Goal: Information Seeking & Learning: Learn about a topic

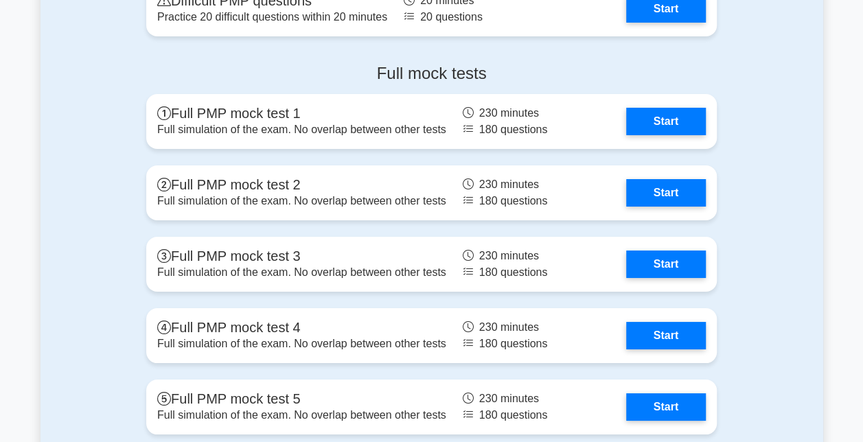
scroll to position [5010, 0]
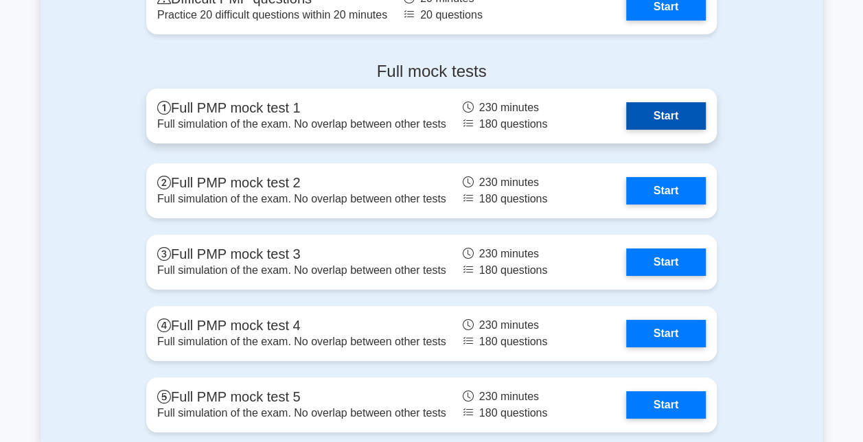
click at [642, 113] on link "Start" at bounding box center [666, 115] width 80 height 27
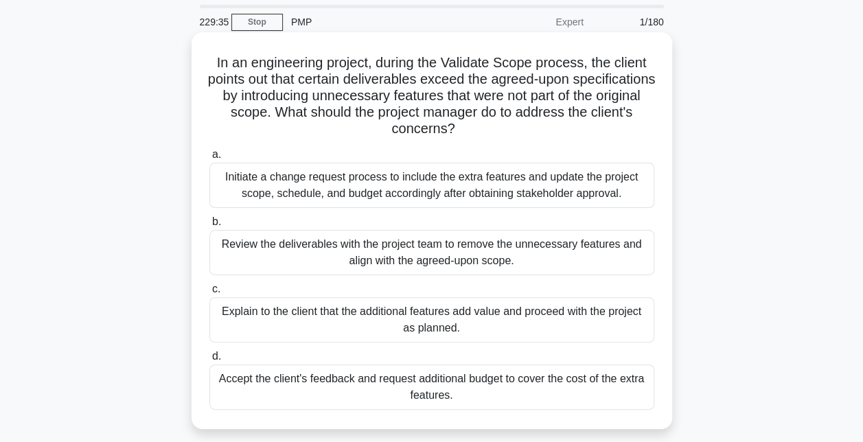
scroll to position [44, 0]
click at [478, 267] on div "Review the deliverables with the project team to remove the unnecessary feature…" at bounding box center [431, 253] width 445 height 45
click at [209, 227] on input "b. Review the deliverables with the project team to remove the unnecessary feat…" at bounding box center [209, 222] width 0 height 9
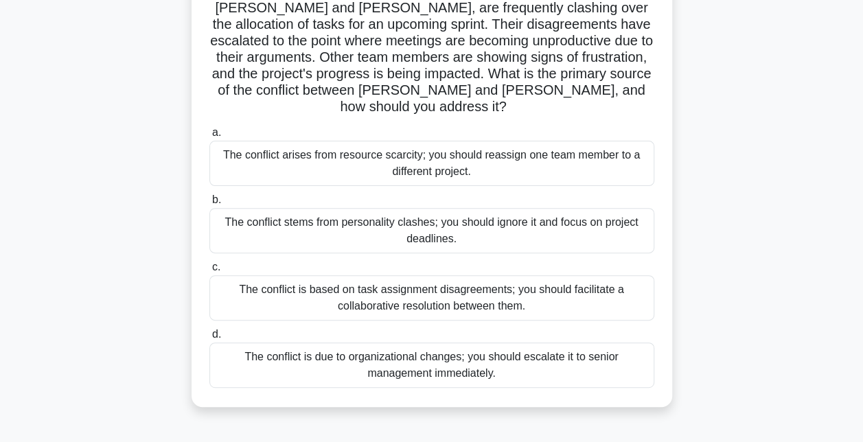
scroll to position [117, 0]
click at [395, 282] on div "The conflict is based on task assignment disagreements; you should facilitate a…" at bounding box center [431, 297] width 445 height 45
click at [209, 271] on input "c. The conflict is based on task assignment disagreements; you should facilitat…" at bounding box center [209, 266] width 0 height 9
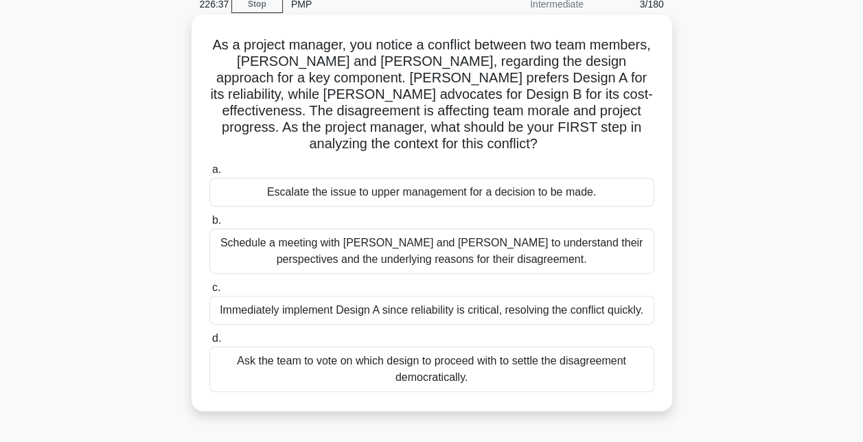
scroll to position [64, 0]
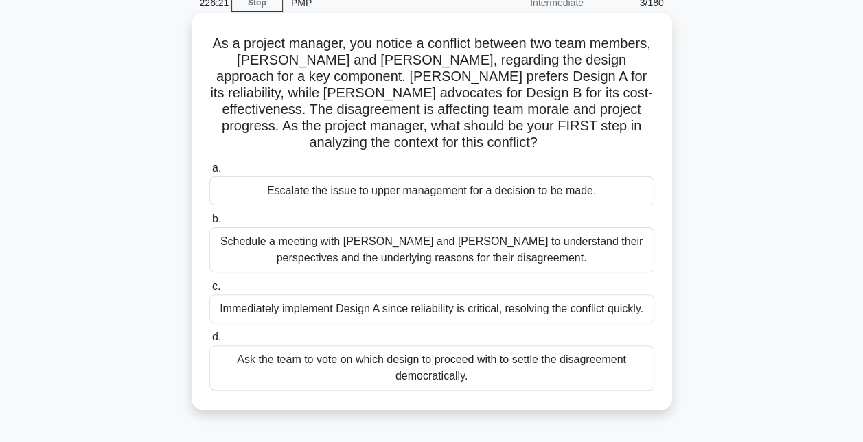
click at [461, 262] on div "Schedule a meeting with Sarah and John to understand their perspectives and the…" at bounding box center [431, 249] width 445 height 45
click at [209, 224] on input "b. Schedule a meeting with Sarah and John to understand their perspectives and …" at bounding box center [209, 219] width 0 height 9
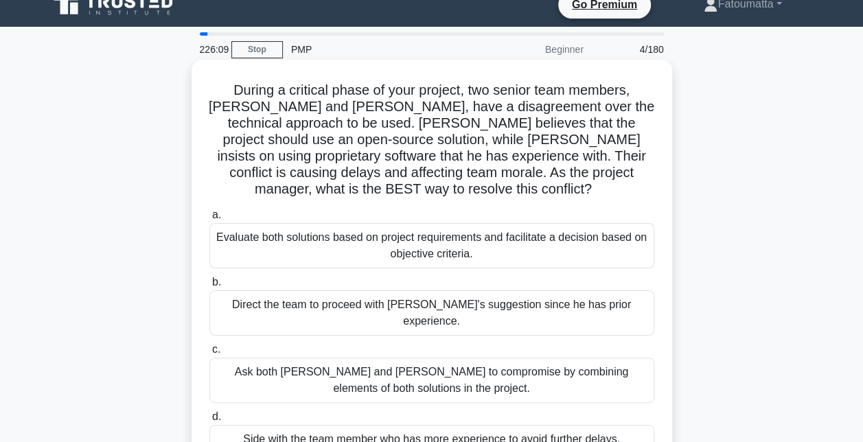
scroll to position [18, 0]
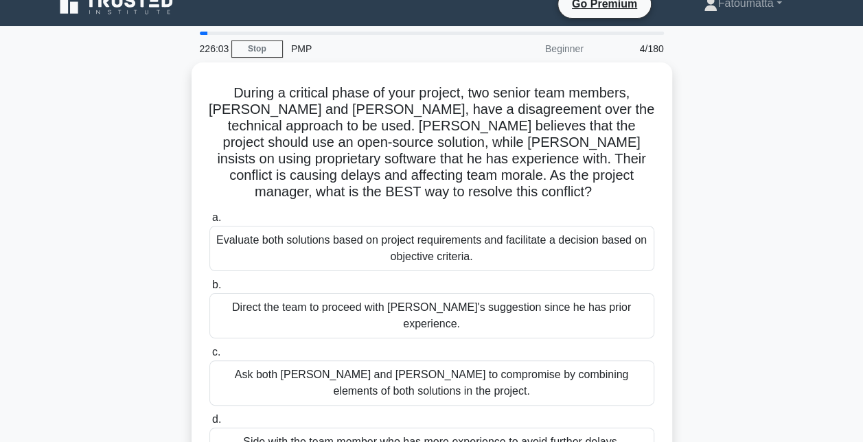
drag, startPoint x: 202, startPoint y: 34, endPoint x: 317, endPoint y: 34, distance: 115.3
click at [317, 34] on div at bounding box center [432, 33] width 464 height 3
drag, startPoint x: 317, startPoint y: 34, endPoint x: 354, endPoint y: 48, distance: 38.9
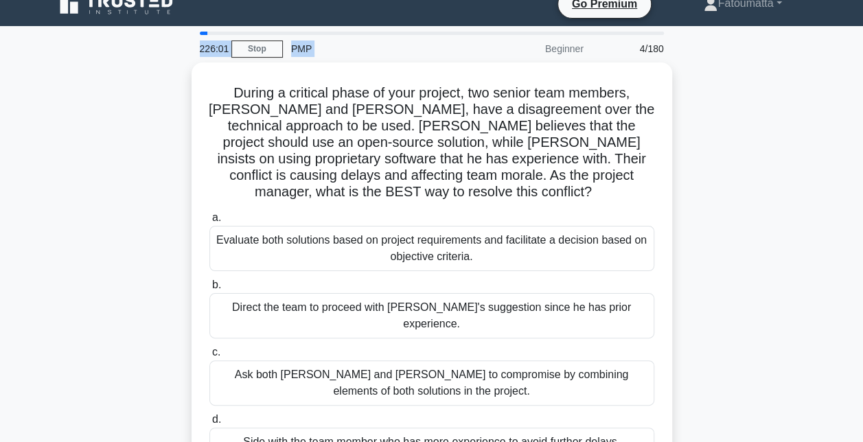
click at [354, 48] on div "226:01 Stop PMP Beginner 4/180" at bounding box center [432, 47] width 481 height 31
click at [354, 48] on div "PMP" at bounding box center [377, 48] width 189 height 27
click at [211, 51] on div "225:59" at bounding box center [212, 48] width 40 height 27
click at [214, 50] on div "225:57" at bounding box center [212, 48] width 40 height 27
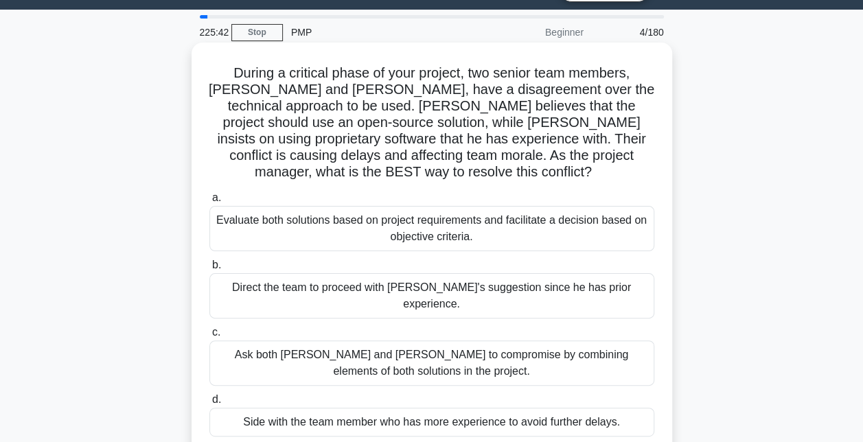
scroll to position [41, 0]
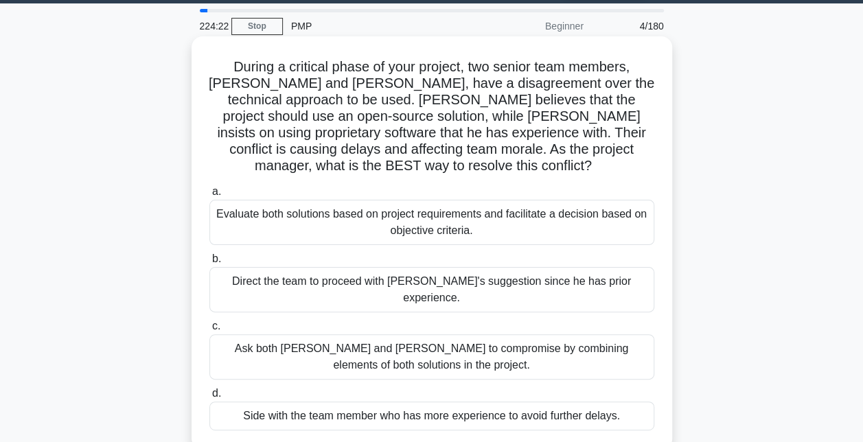
click at [353, 334] on div "Ask both Alice and Bob to compromise by combining elements of both solutions in…" at bounding box center [431, 356] width 445 height 45
click at [209, 322] on input "c. Ask both Alice and Bob to compromise by combining elements of both solutions…" at bounding box center [209, 326] width 0 height 9
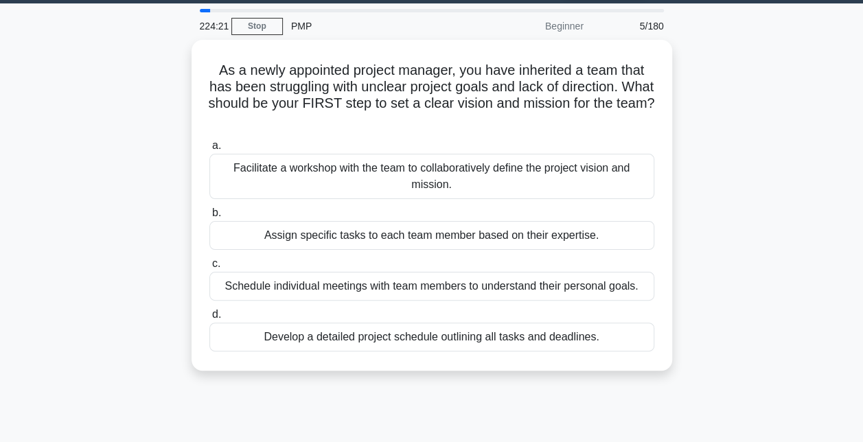
scroll to position [0, 0]
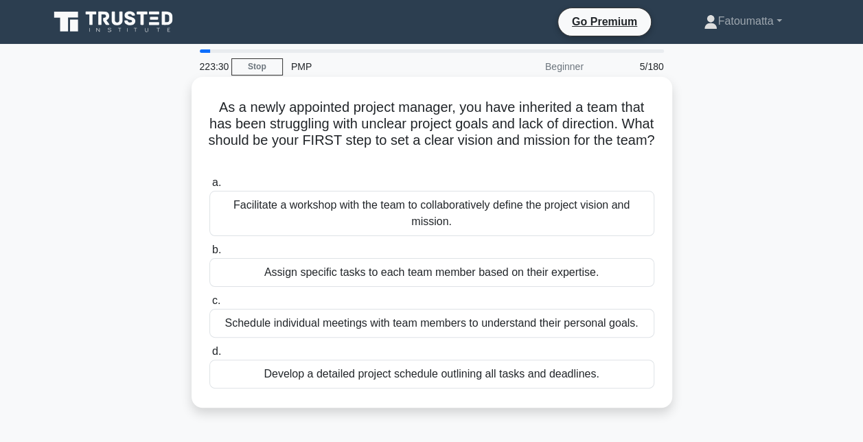
click at [549, 204] on div "Facilitate a workshop with the team to collaboratively define the project visio…" at bounding box center [431, 213] width 445 height 45
click at [209, 187] on input "a. Facilitate a workshop with the team to collaboratively define the project vi…" at bounding box center [209, 182] width 0 height 9
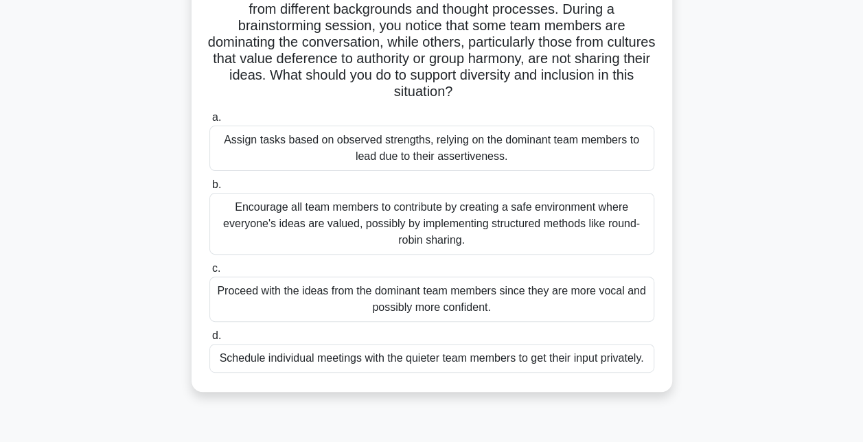
scroll to position [115, 0]
click at [417, 228] on div "Encourage all team members to contribute by creating a safe environment where e…" at bounding box center [431, 223] width 445 height 62
click at [209, 189] on input "b. Encourage all team members to contribute by creating a safe environment wher…" at bounding box center [209, 184] width 0 height 9
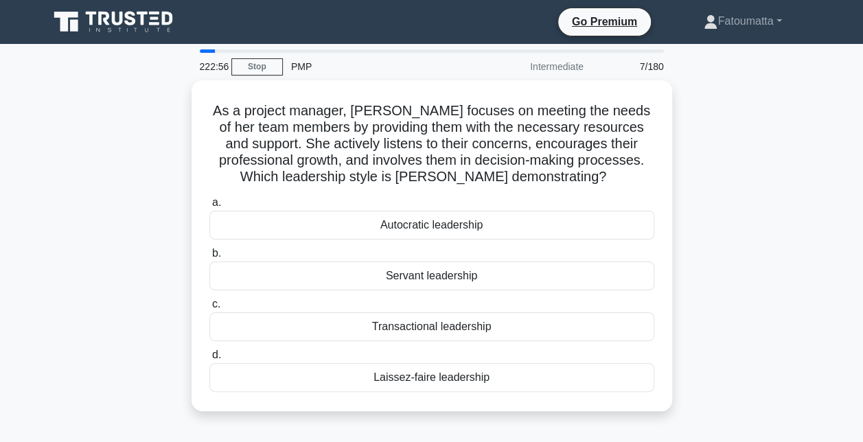
scroll to position [1, 0]
